Goal: Use online tool/utility: Use online tool/utility

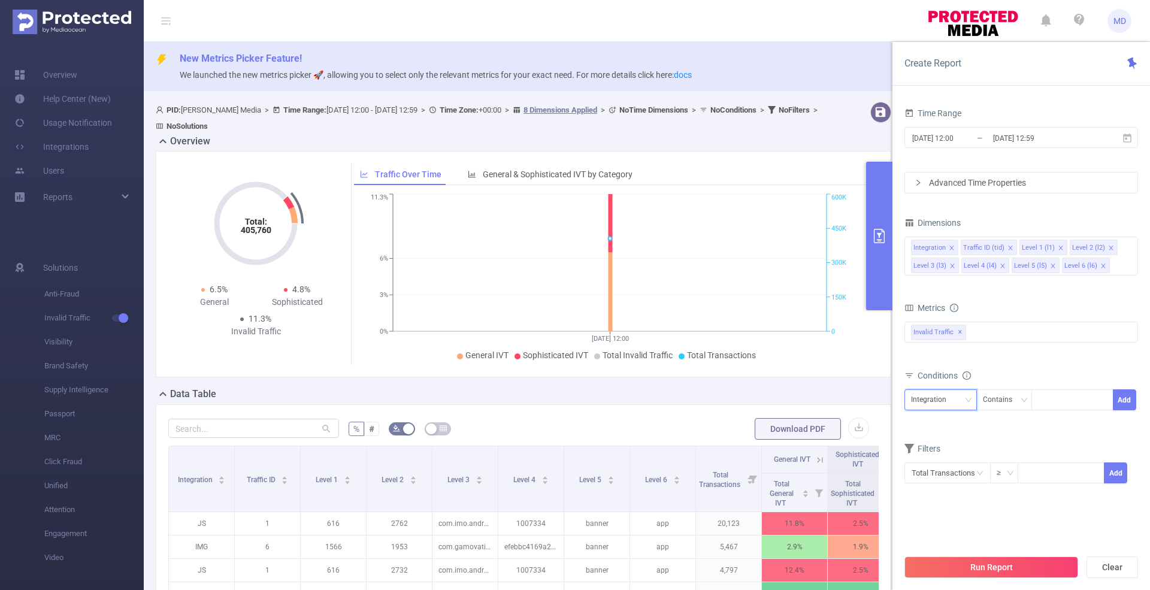
click at [939, 398] on div "Integration" at bounding box center [933, 400] width 44 height 20
click at [946, 440] on li "Traffic ID (tid)" at bounding box center [941, 439] width 72 height 19
drag, startPoint x: 1048, startPoint y: 404, endPoint x: 1060, endPoint y: 401, distance: 12.8
click at [1052, 402] on div at bounding box center [1072, 400] width 69 height 20
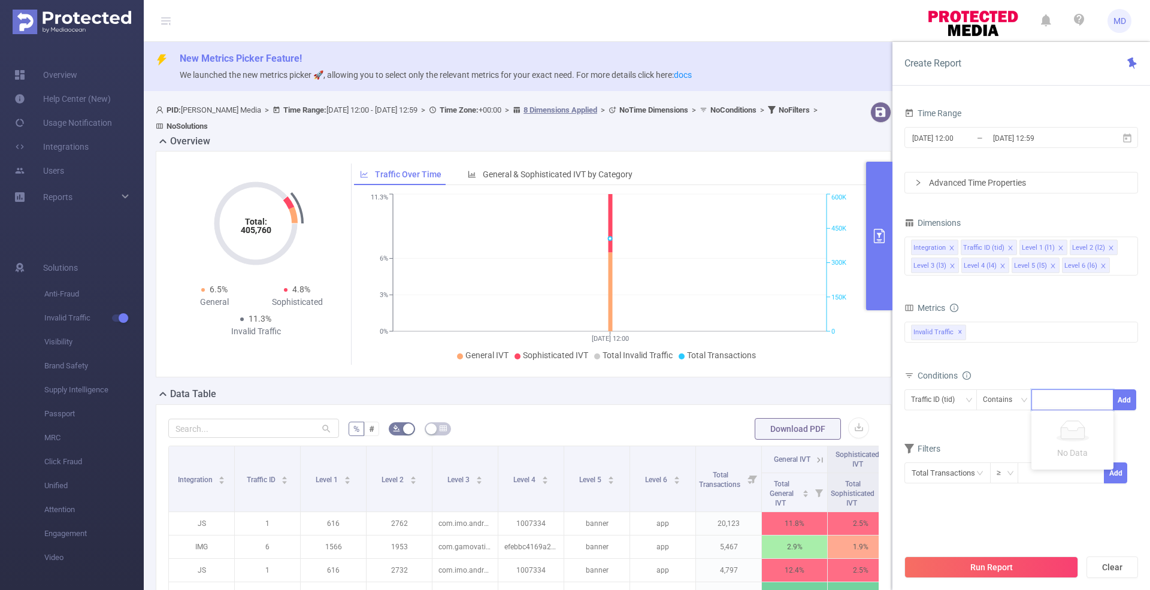
type input "1"
type input "6"
click at [963, 455] on form "Dimensions Integration Traffic ID (tid) Level 1 (l1) Level 2 (l2) Level 3 (l3) …" at bounding box center [1022, 366] width 234 height 305
click at [917, 400] on div "Integration" at bounding box center [933, 400] width 44 height 20
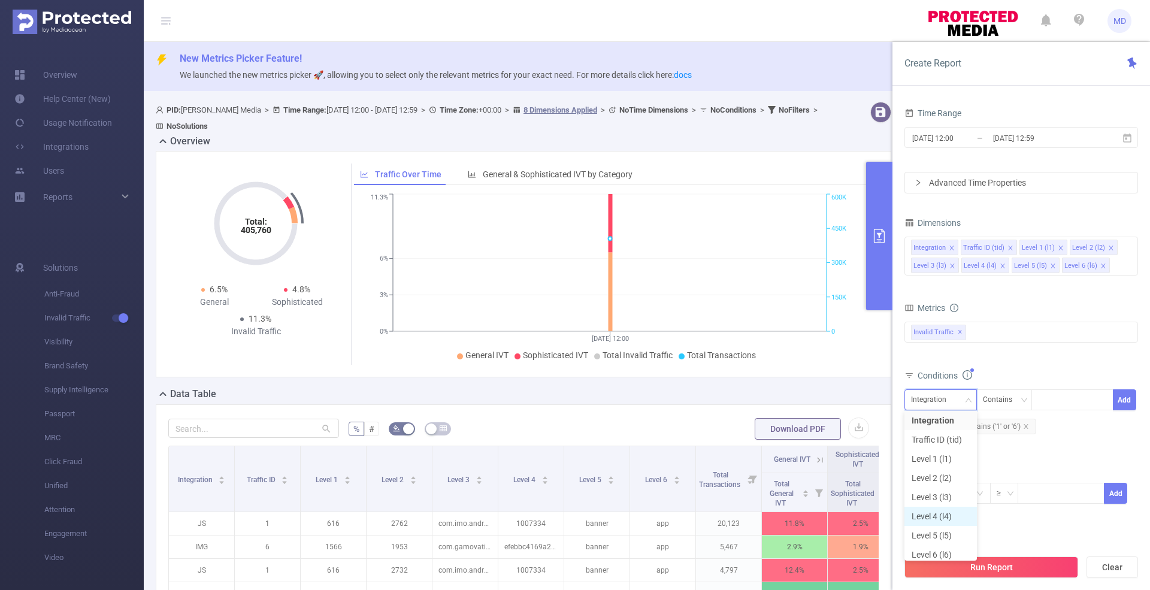
click at [936, 519] on li "Level 4 (l4)" at bounding box center [941, 516] width 72 height 19
click at [1077, 394] on div at bounding box center [1072, 400] width 69 height 20
paste input "1100055750"
type input "1100055750"
click at [1124, 401] on button "Add" at bounding box center [1124, 399] width 23 height 21
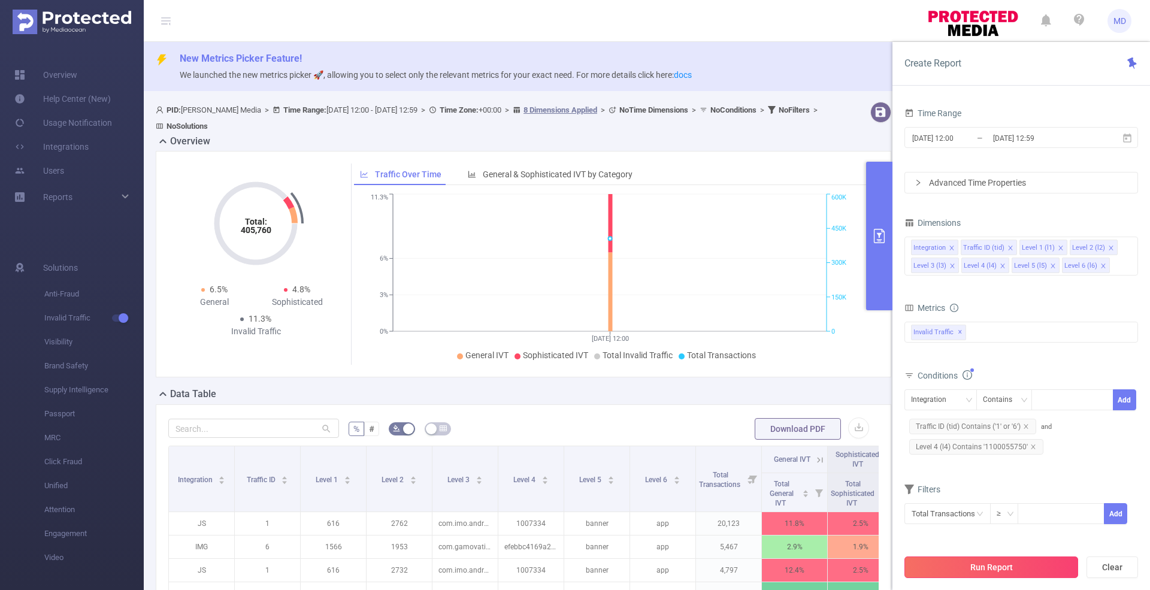
click at [1040, 570] on button "Run Report" at bounding box center [992, 568] width 174 height 22
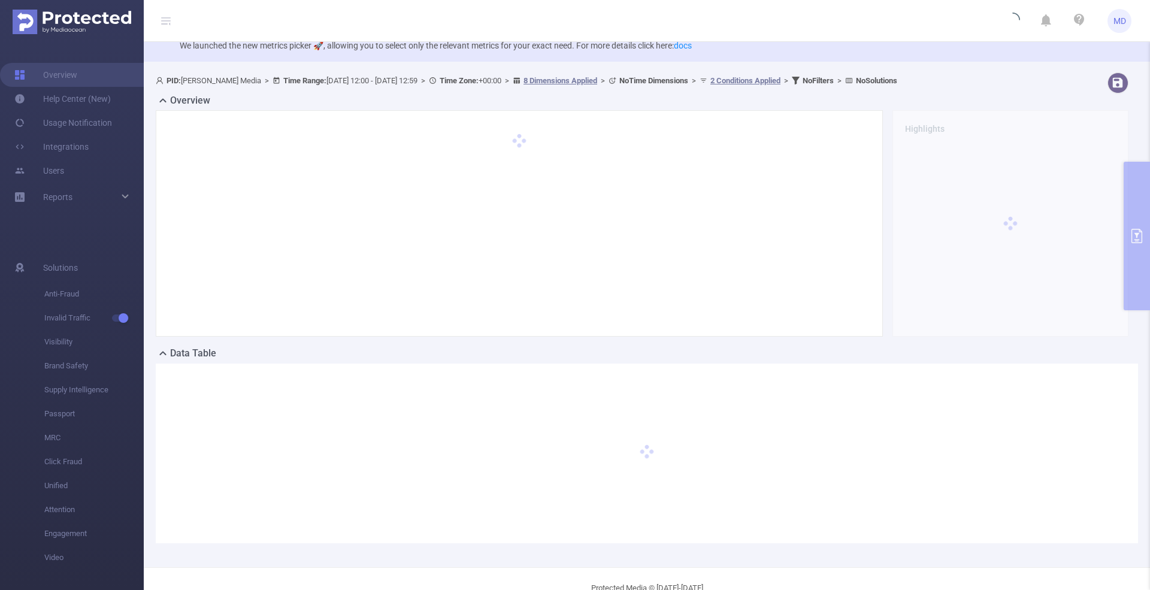
scroll to position [56, 0]
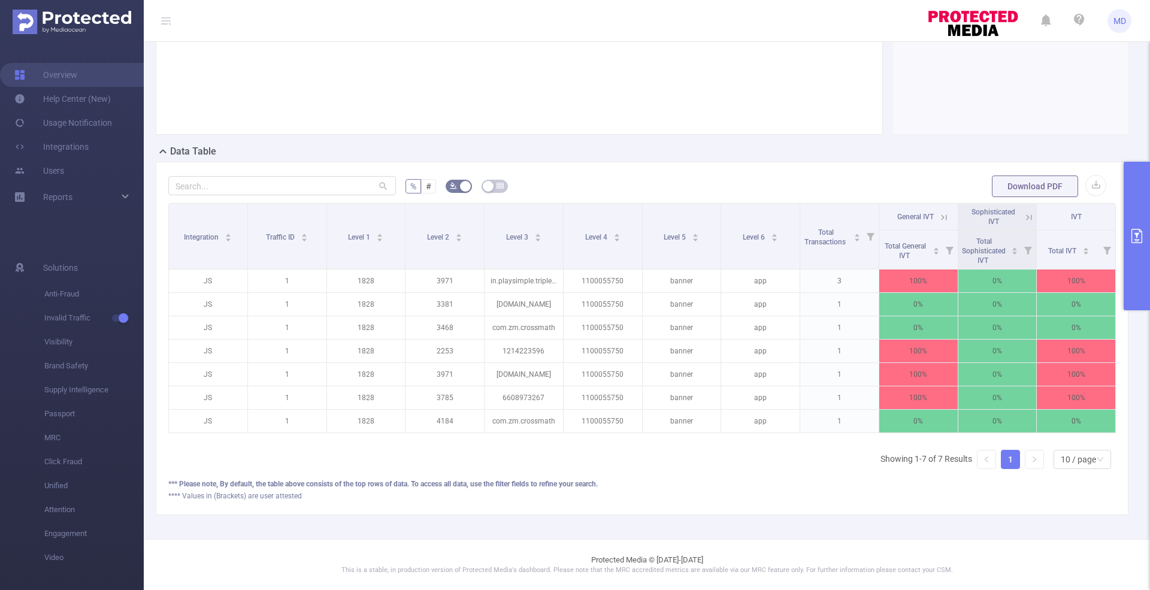
scroll to position [239, 0]
click at [1138, 232] on icon "primary" at bounding box center [1137, 236] width 14 height 14
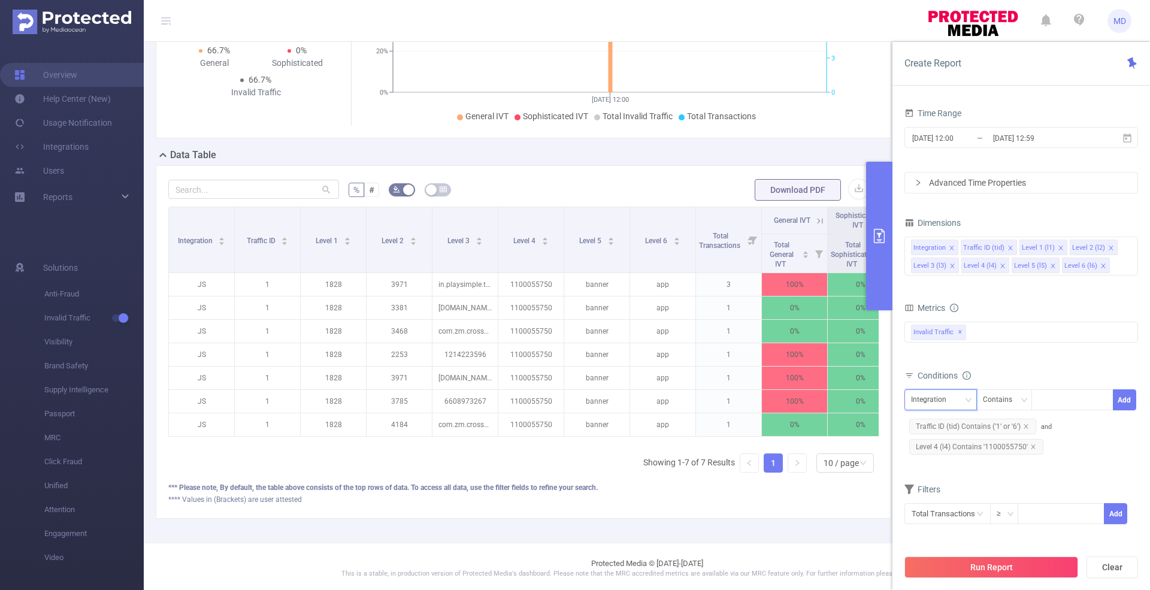
click at [921, 392] on div "Integration" at bounding box center [933, 400] width 44 height 20
click at [951, 494] on li "Level 3 (l3)" at bounding box center [941, 497] width 72 height 19
click at [1082, 404] on div at bounding box center [1072, 400] width 69 height 20
paste input "1196764367"
type input "1196764367"
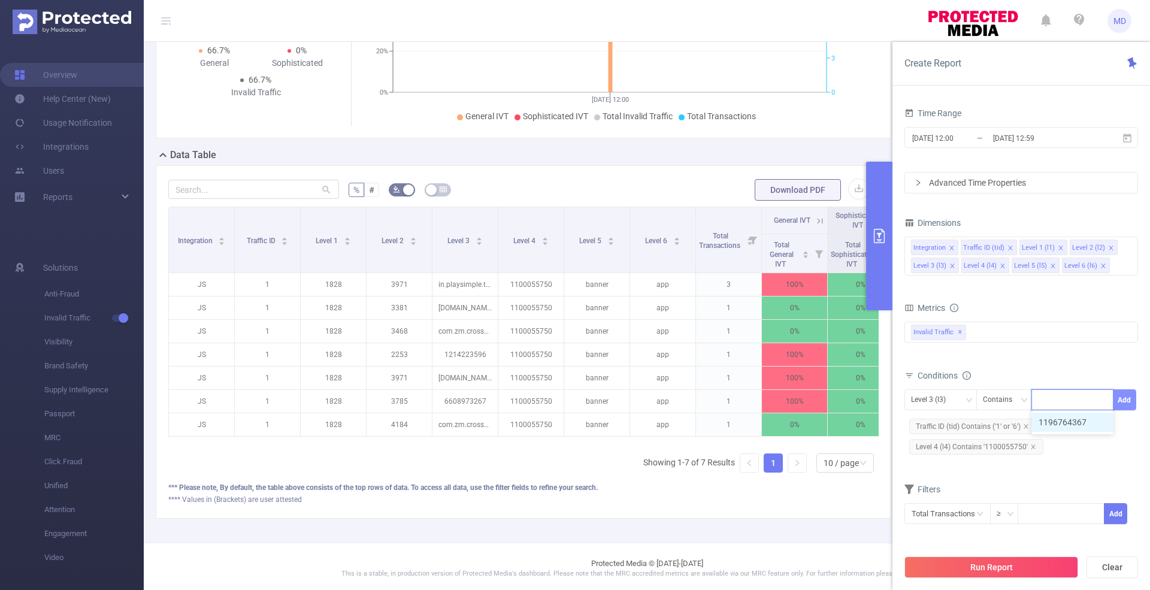
click at [1123, 402] on button "Add" at bounding box center [1124, 399] width 23 height 21
click at [1036, 564] on button "Run Report" at bounding box center [992, 568] width 174 height 22
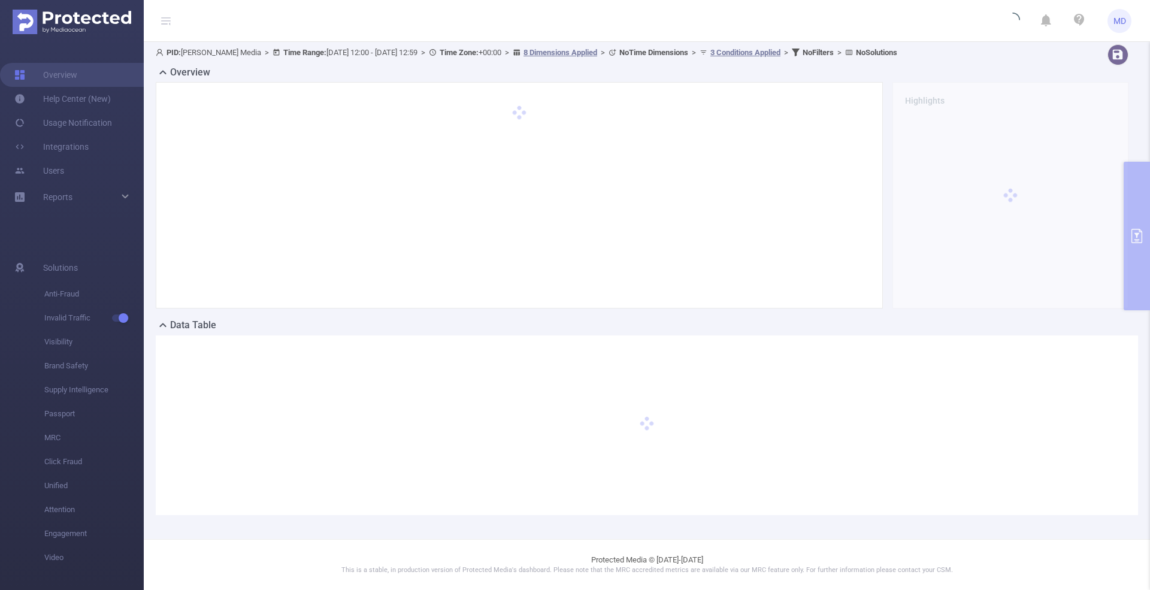
scroll to position [56, 0]
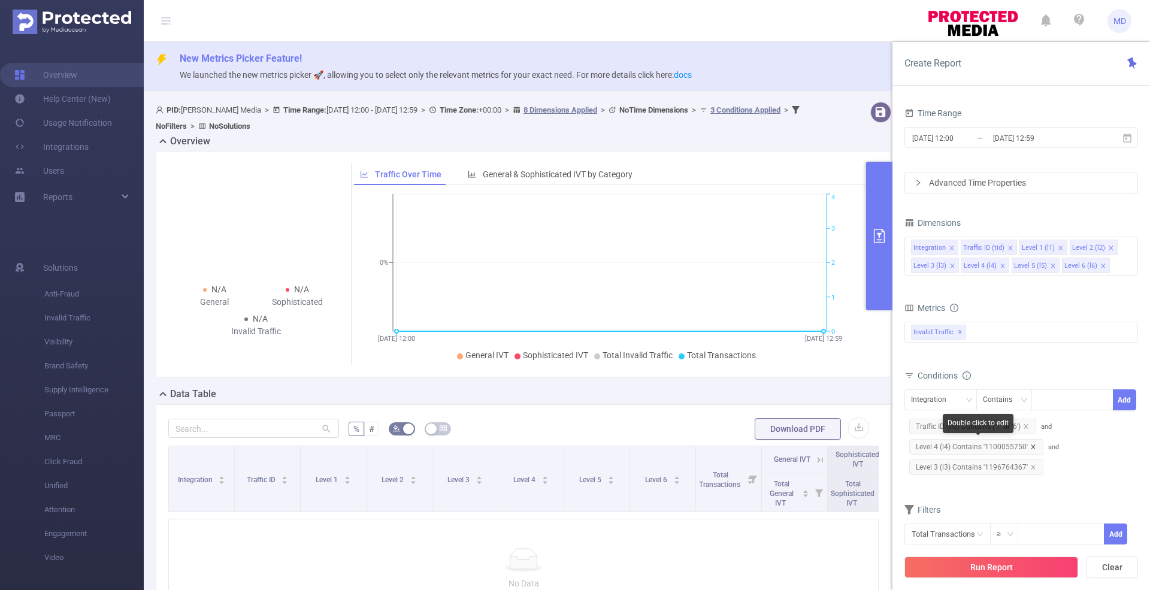
click at [1033, 444] on icon "icon: close" at bounding box center [1033, 446] width 4 height 4
click at [1017, 568] on button "Run Report" at bounding box center [992, 568] width 174 height 22
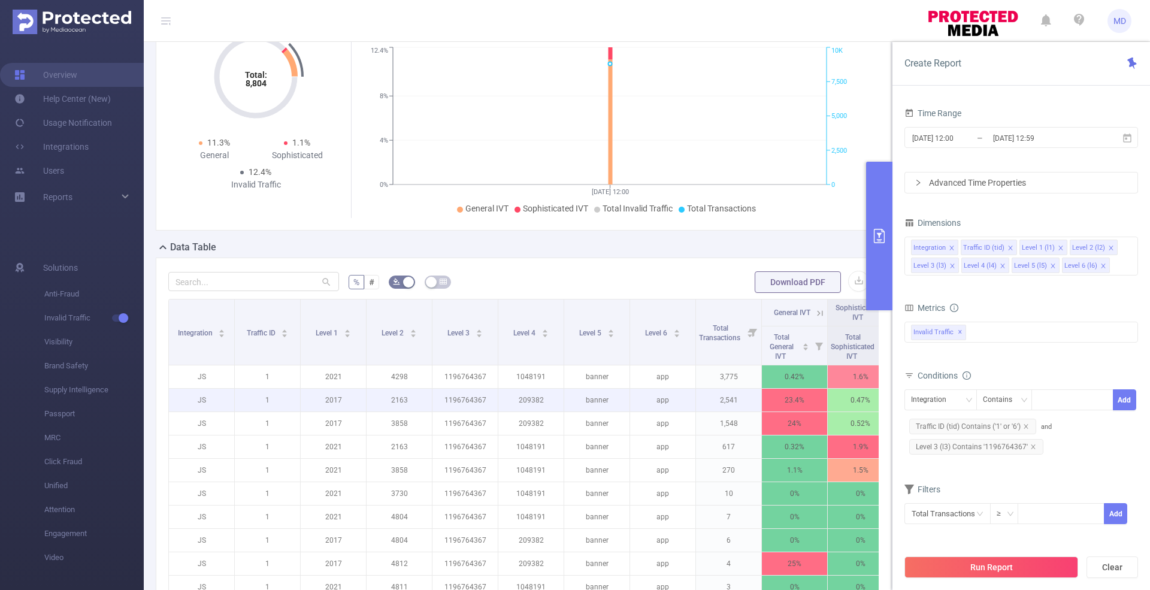
scroll to position [240, 0]
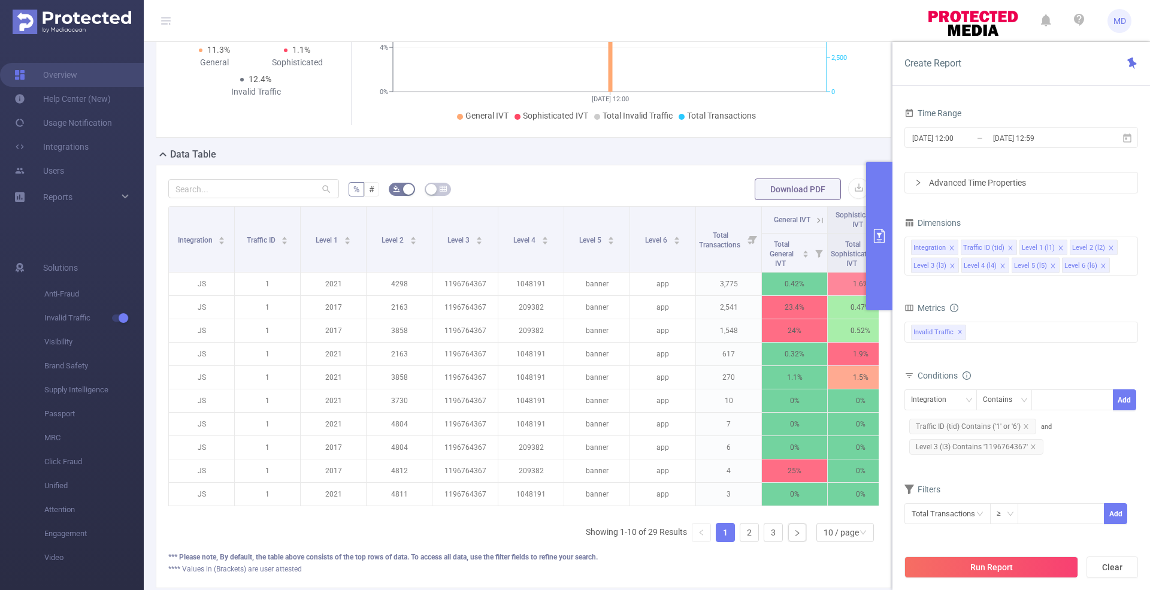
click at [872, 226] on button "primary" at bounding box center [879, 236] width 26 height 149
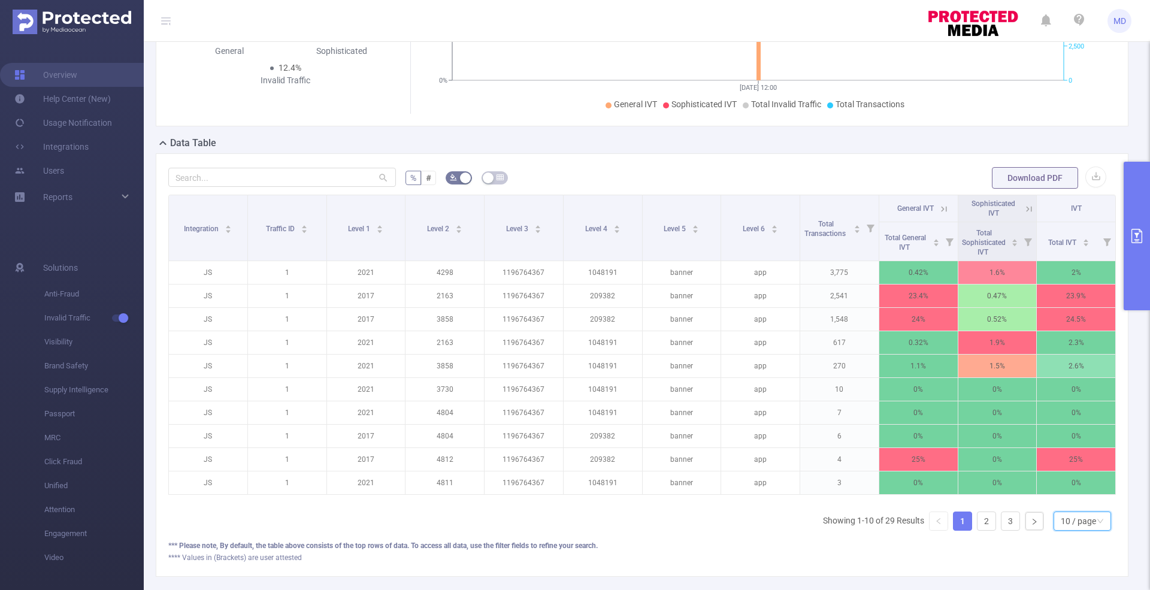
click at [1083, 525] on div "10 / page" at bounding box center [1078, 521] width 35 height 18
click at [1077, 504] on li "50 / page" at bounding box center [1071, 509] width 58 height 19
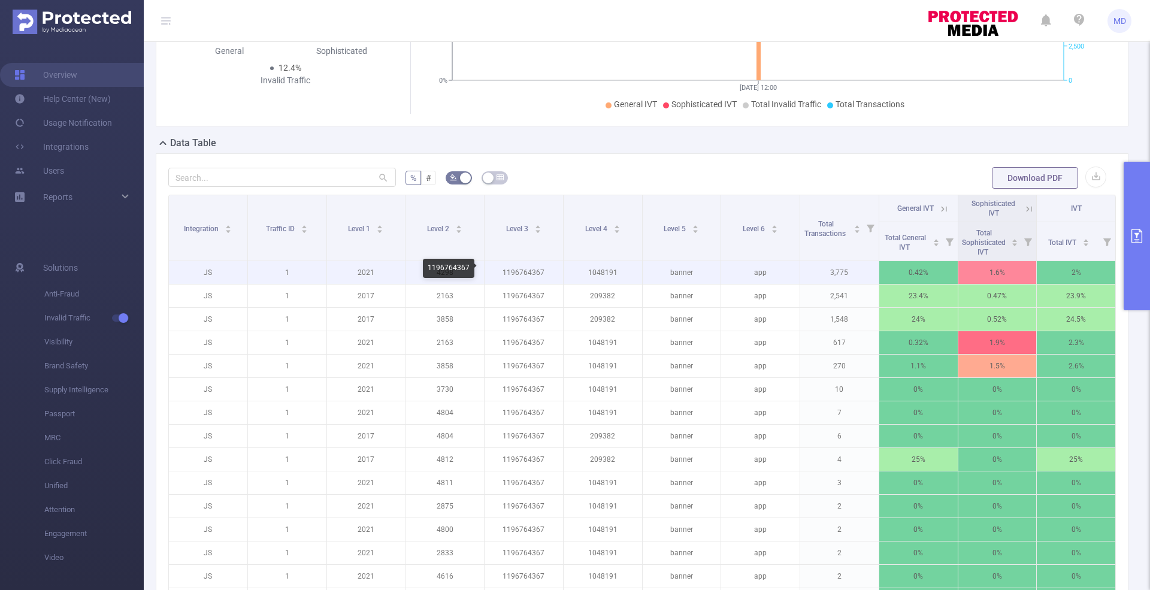
click at [524, 274] on p "1196764367" at bounding box center [524, 272] width 78 height 23
click at [525, 273] on p "1196764367" at bounding box center [524, 272] width 78 height 23
click at [364, 272] on p "2021" at bounding box center [366, 272] width 78 height 23
copy p "2021"
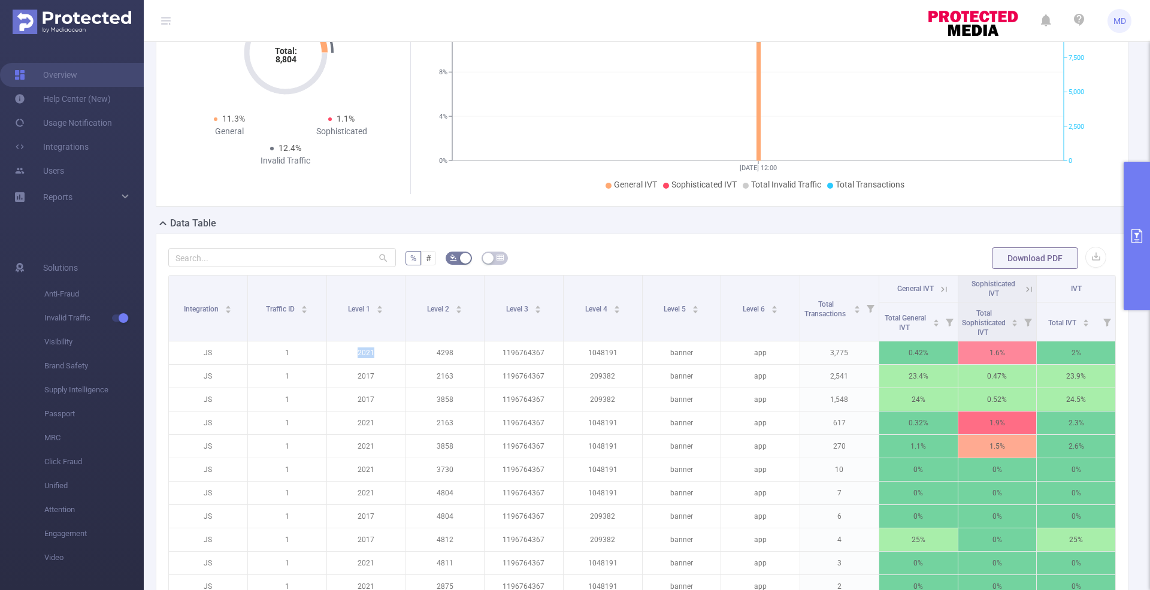
scroll to position [0, 0]
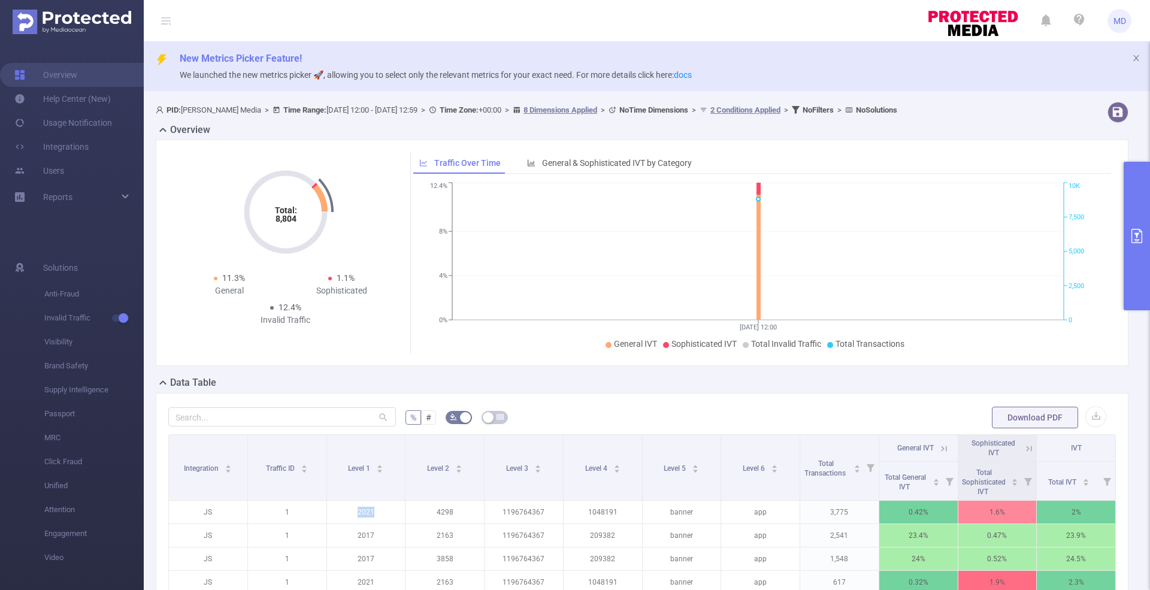
click at [1134, 210] on button "primary" at bounding box center [1137, 236] width 26 height 149
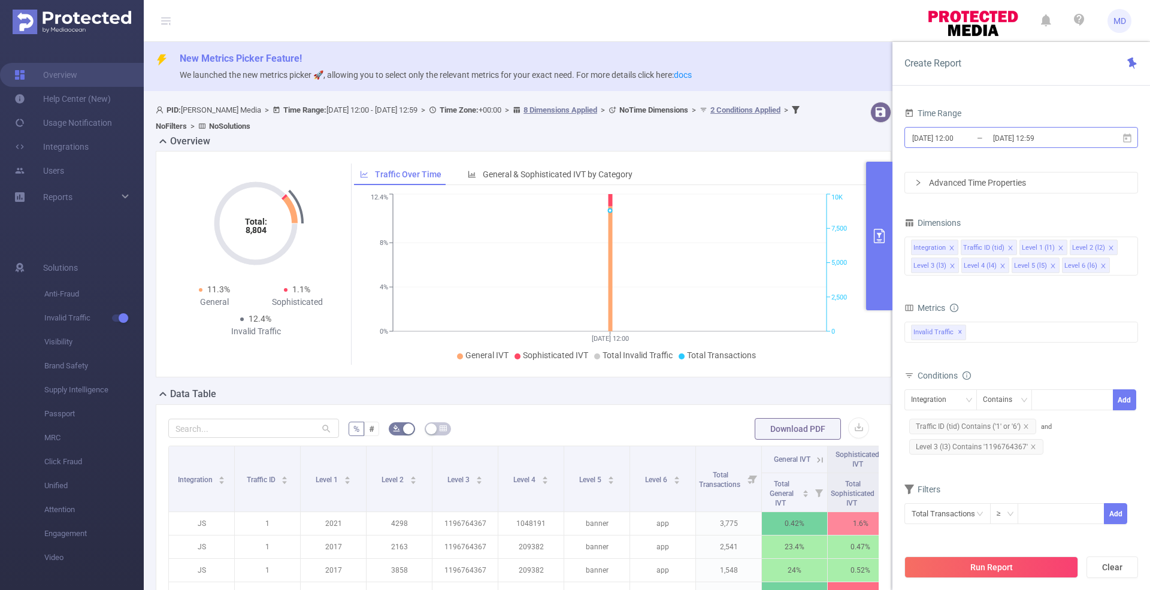
click at [1033, 134] on input "[DATE] 12:59" at bounding box center [1040, 138] width 97 height 16
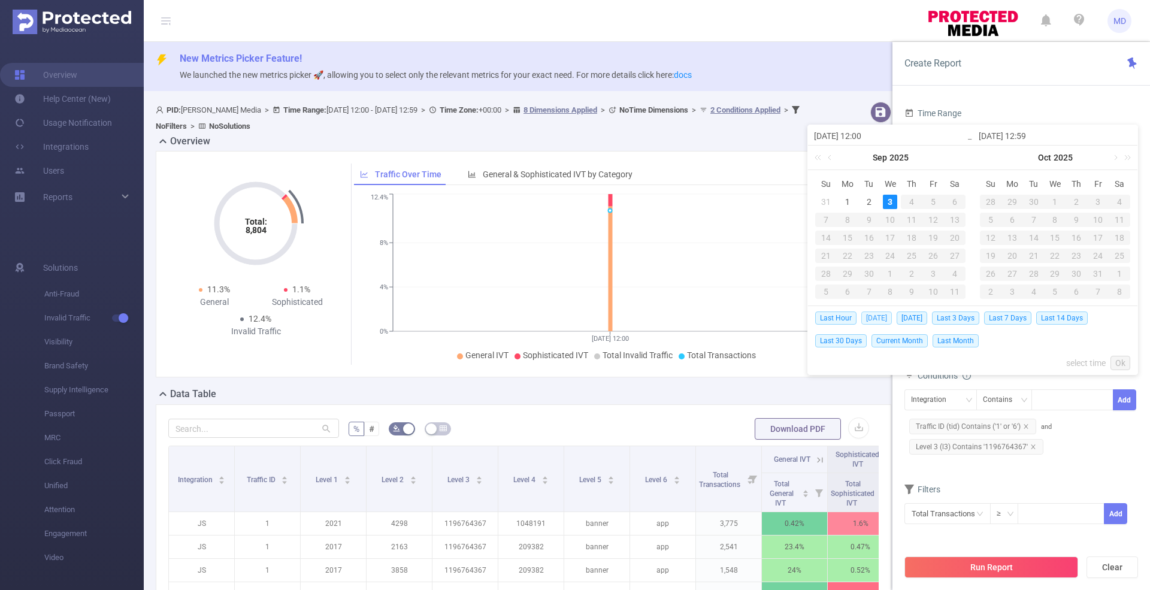
click at [879, 313] on span "[DATE]" at bounding box center [876, 318] width 31 height 13
type input "[DATE] 00:00"
type input "[DATE] 23:59"
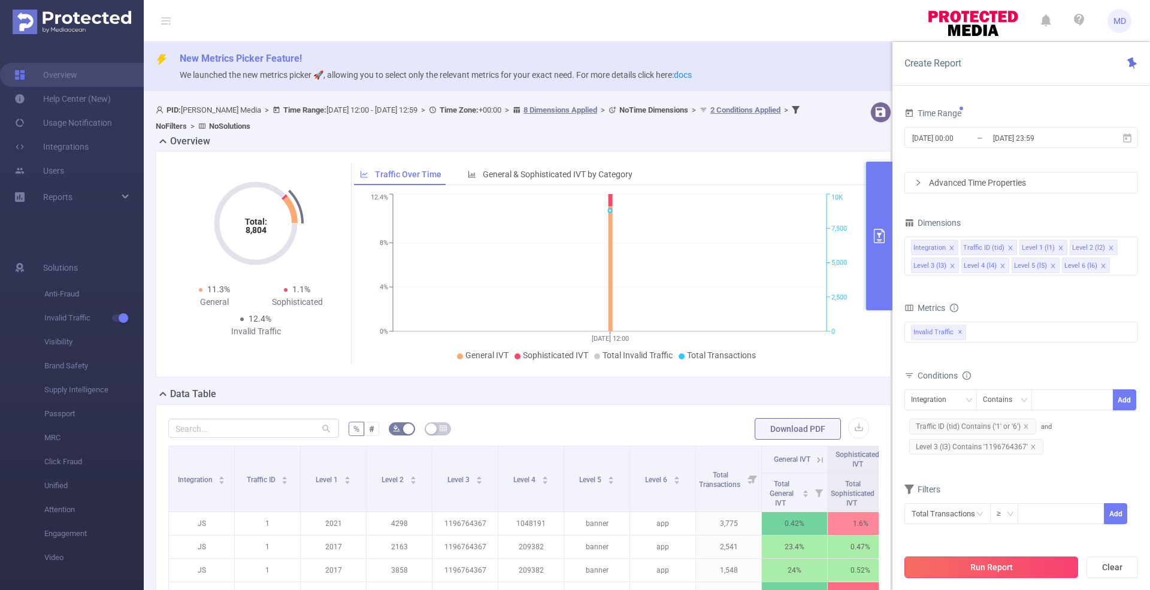
click at [1017, 567] on button "Run Report" at bounding box center [992, 568] width 174 height 22
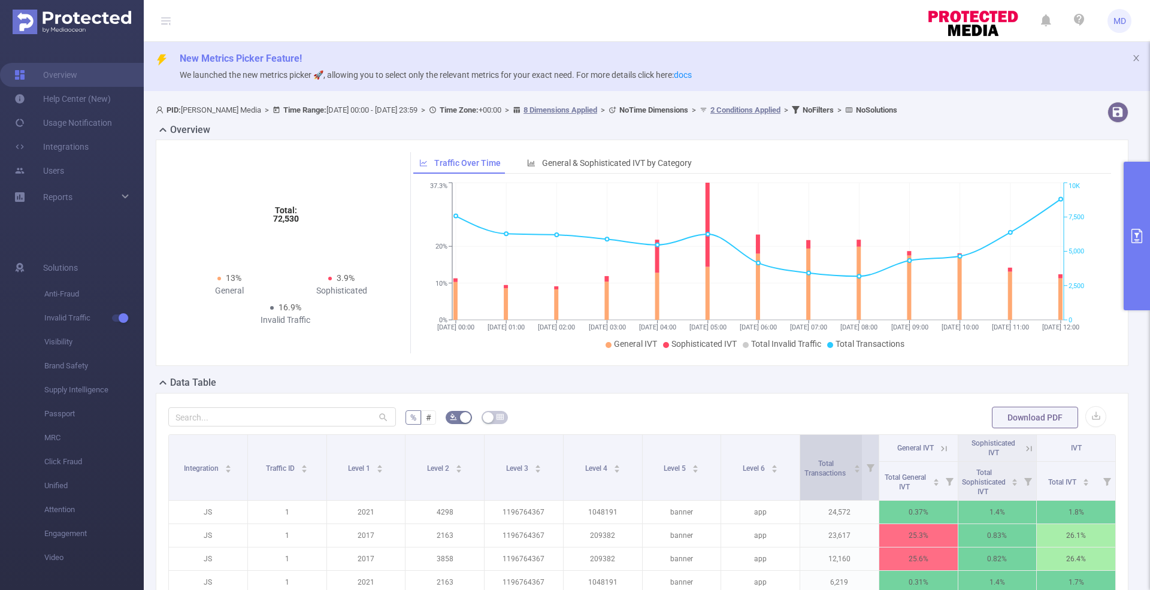
scroll to position [309, 0]
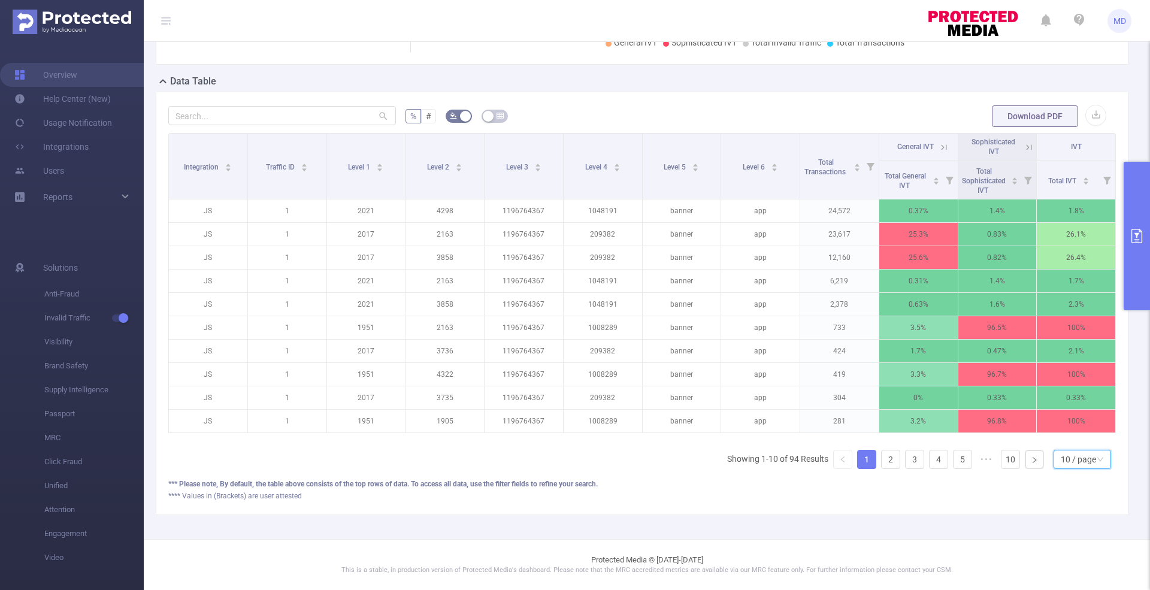
click at [1069, 458] on div "10 / page" at bounding box center [1078, 459] width 35 height 18
click at [1064, 437] on li "50 / page" at bounding box center [1071, 446] width 58 height 19
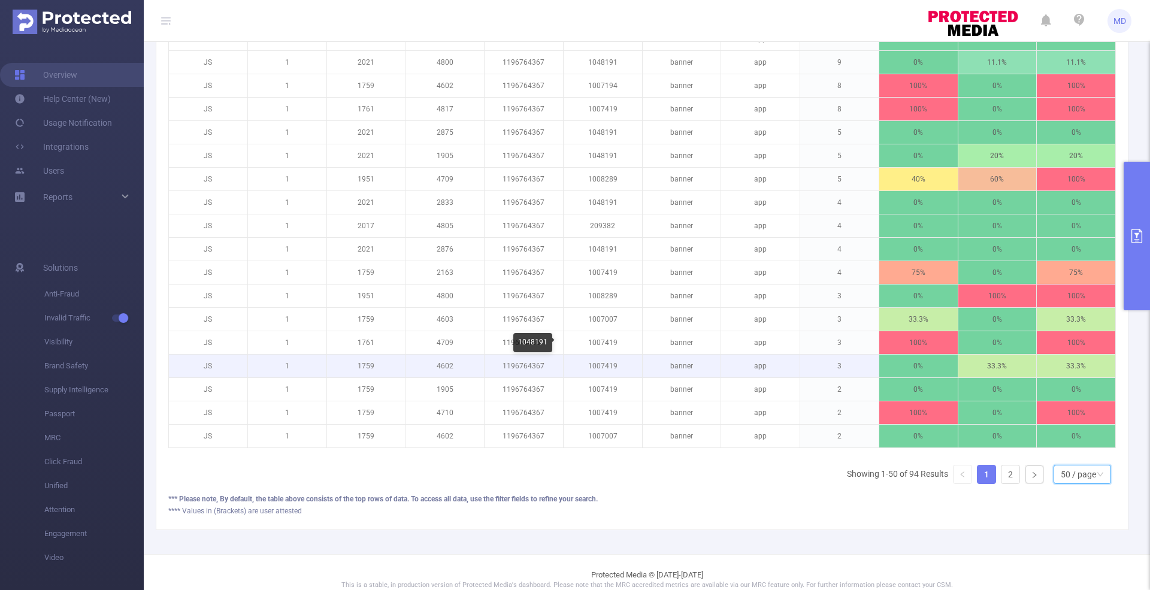
scroll to position [1235, 0]
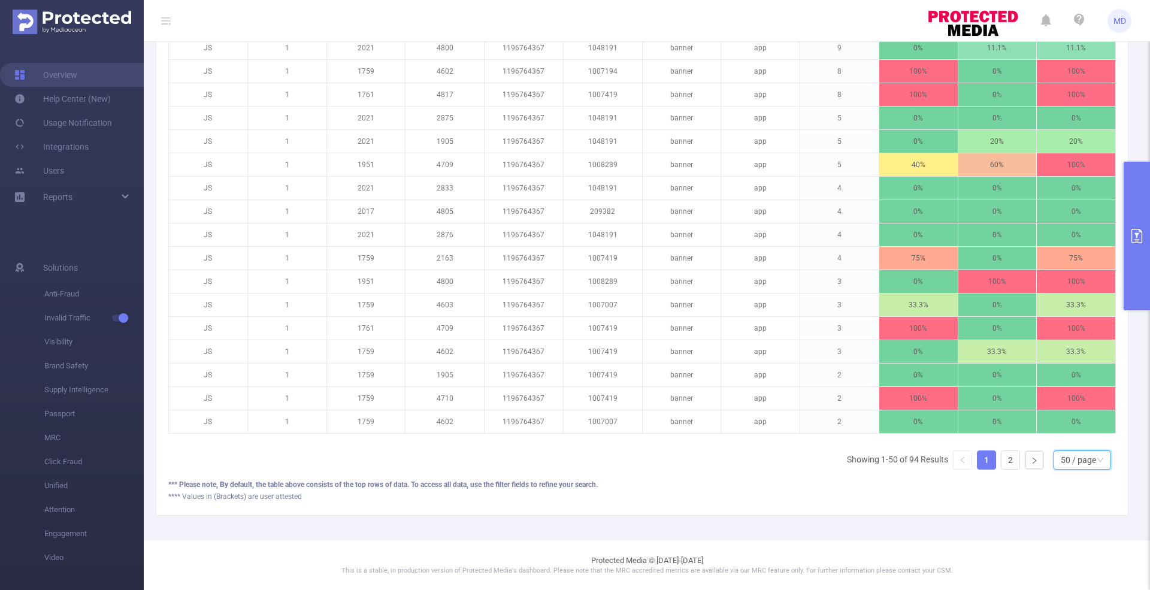
click at [1127, 246] on button "primary" at bounding box center [1137, 236] width 26 height 149
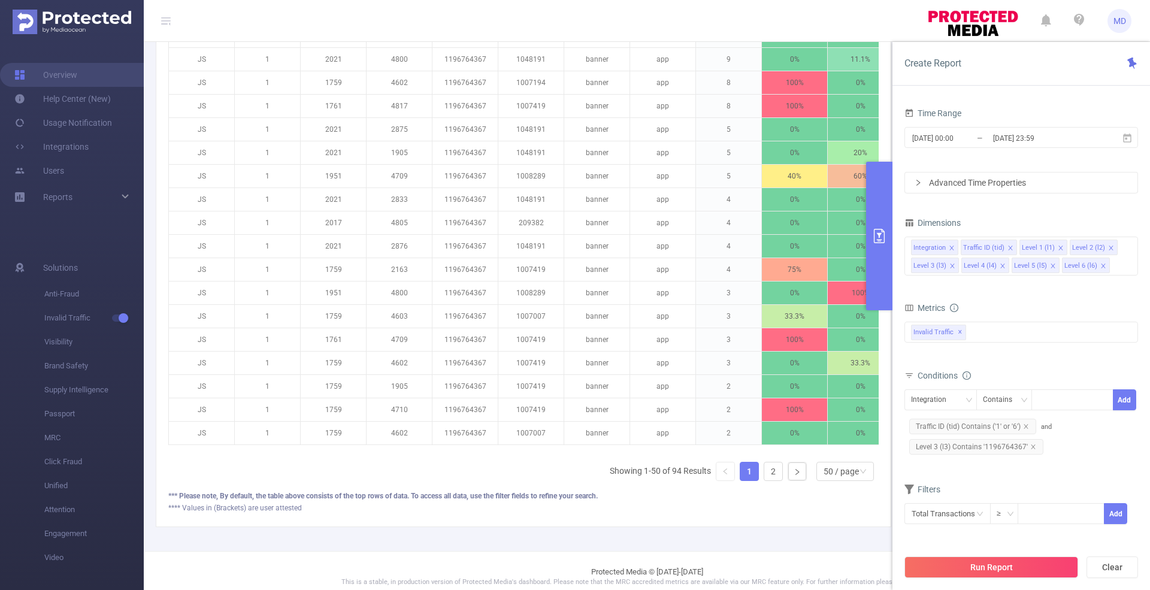
click at [874, 272] on button "primary" at bounding box center [879, 236] width 26 height 149
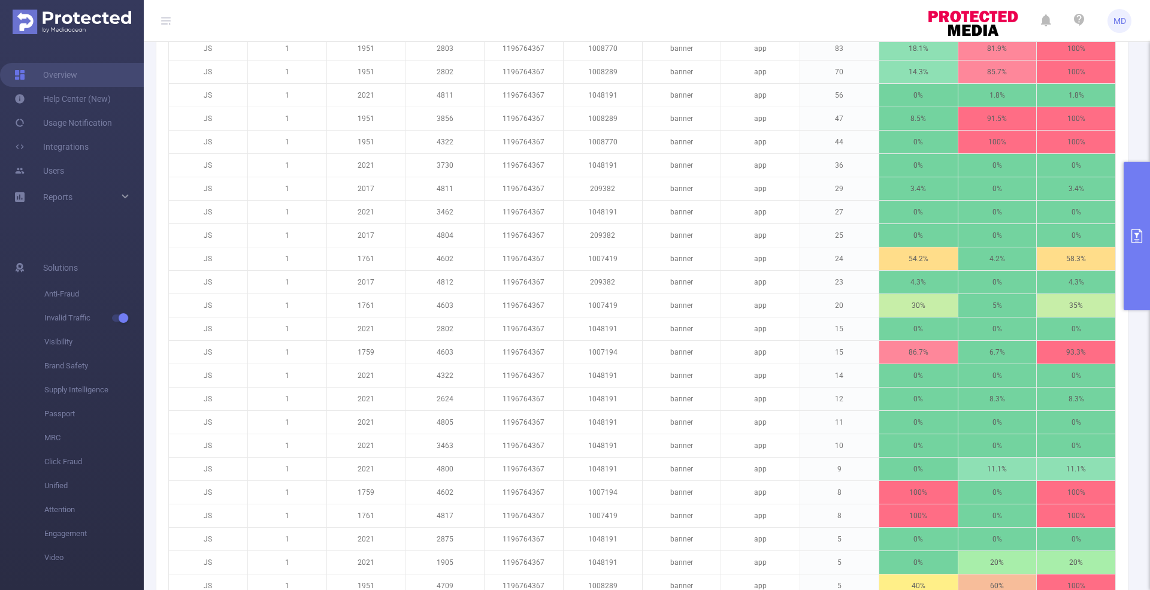
scroll to position [479, 0]
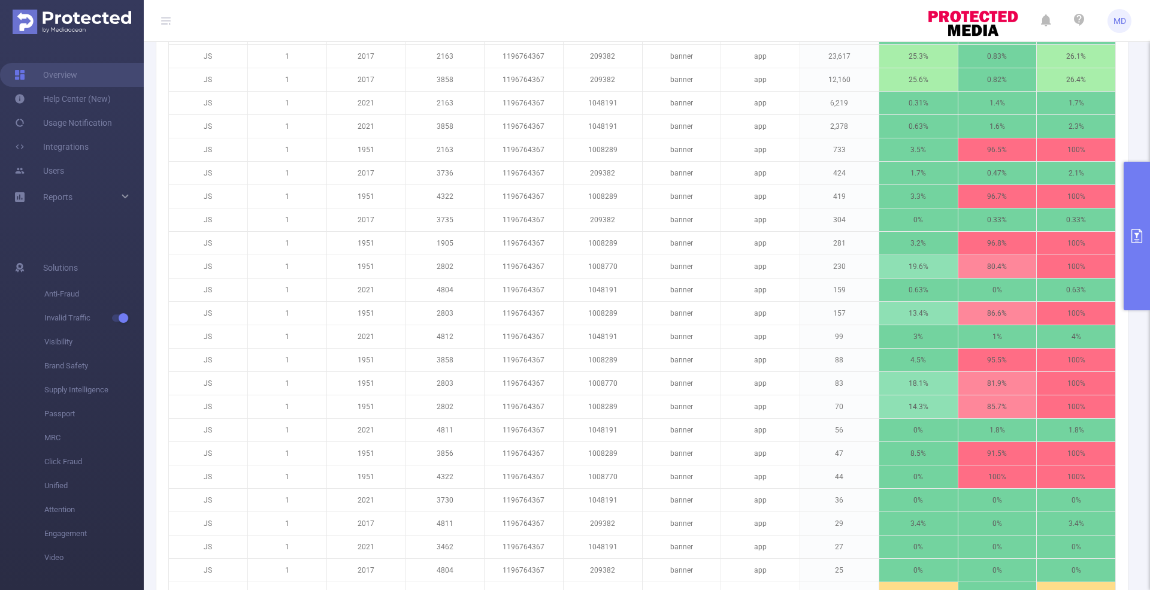
click at [1144, 244] on button "primary" at bounding box center [1137, 236] width 26 height 149
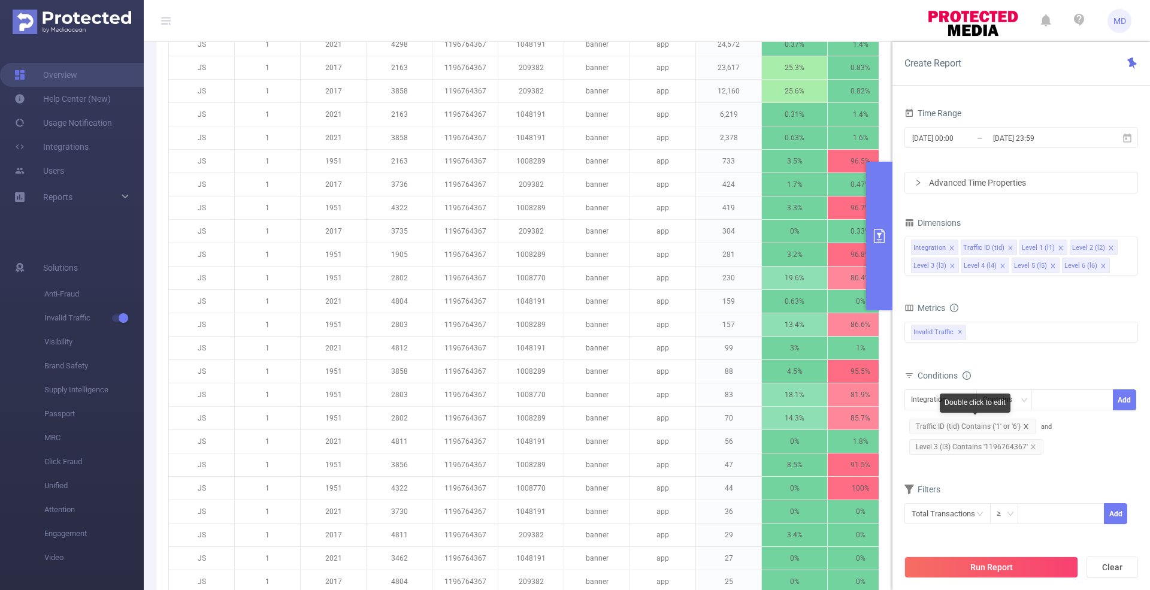
click at [1026, 425] on icon "icon: close" at bounding box center [1026, 426] width 4 height 4
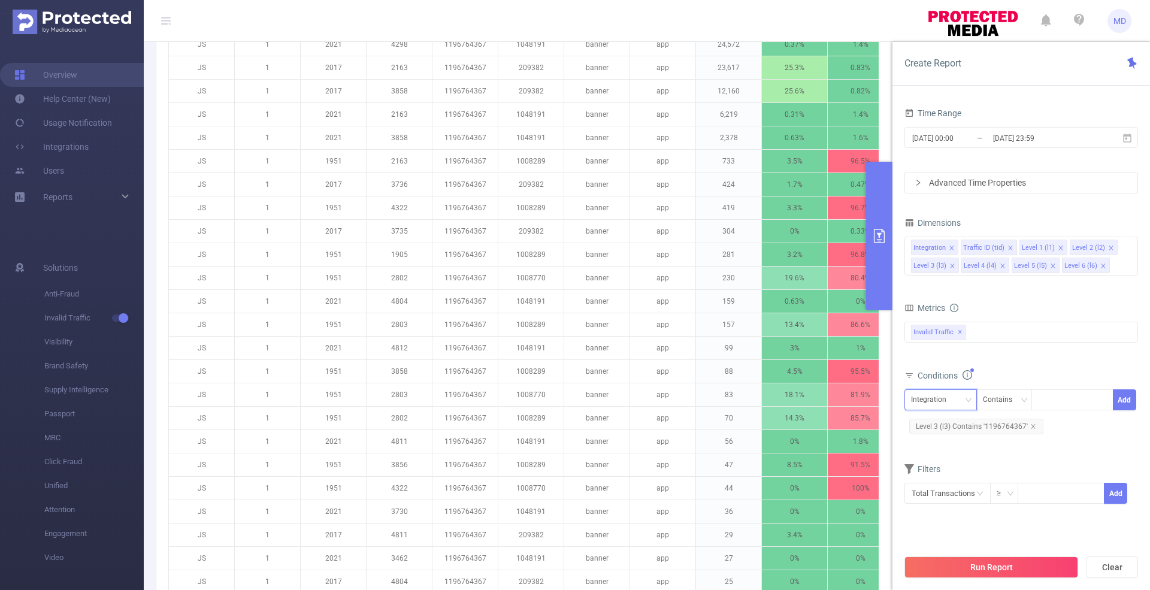
click at [941, 398] on div "Integration" at bounding box center [933, 400] width 44 height 20
click at [935, 434] on li "Traffic ID (tid)" at bounding box center [941, 439] width 72 height 19
click at [1067, 398] on div at bounding box center [1072, 400] width 69 height 20
type input "6"
click at [1046, 571] on button "Run Report" at bounding box center [992, 568] width 174 height 22
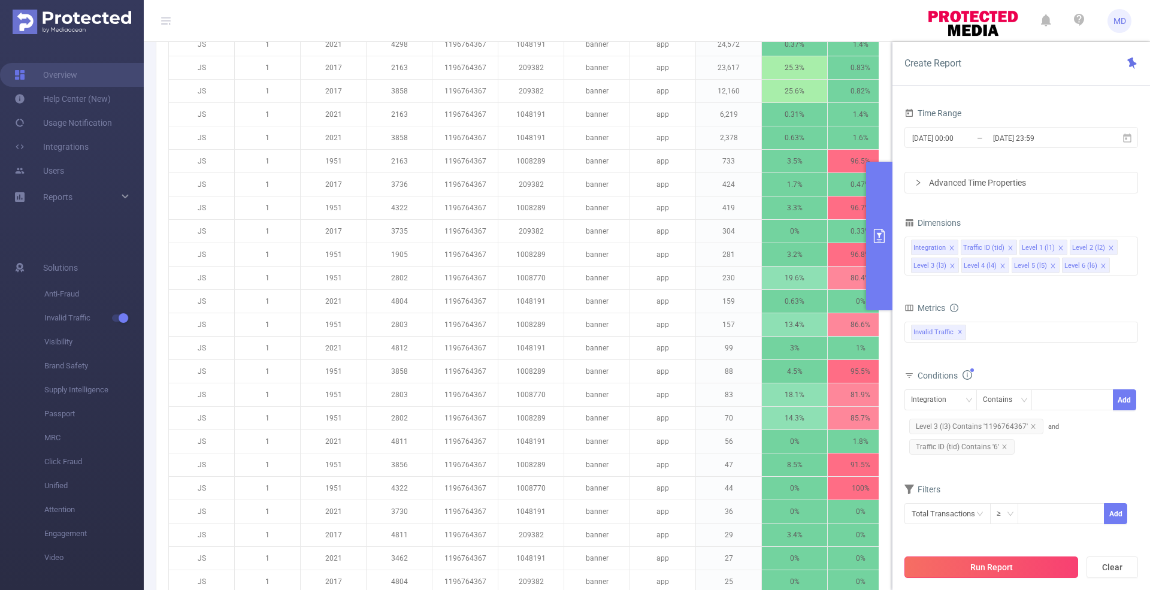
scroll to position [56, 0]
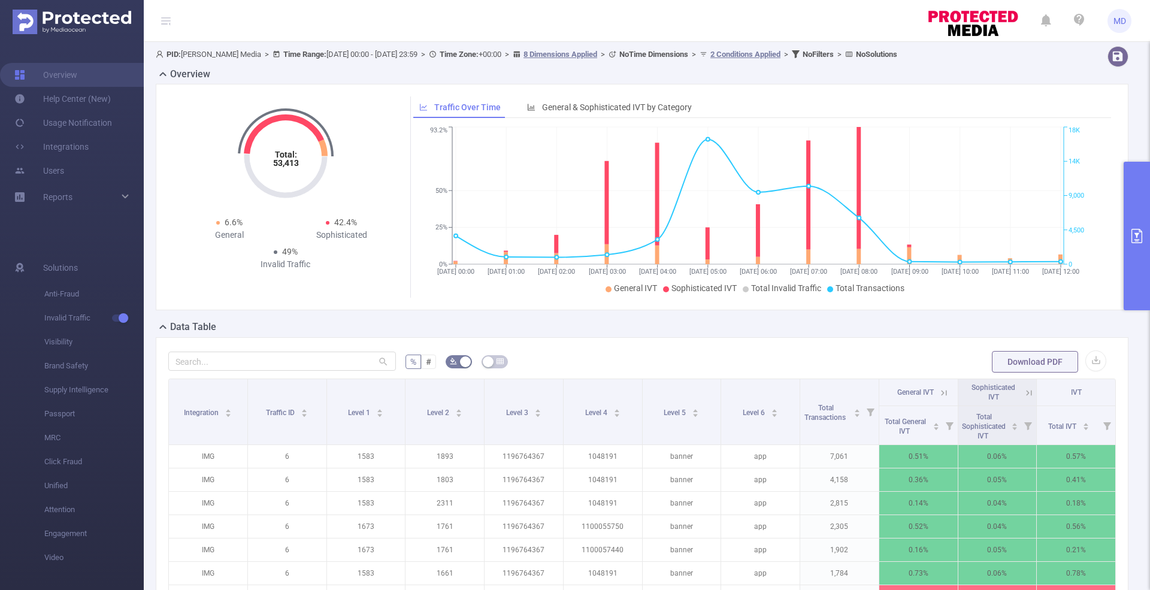
scroll to position [309, 0]
